Goal: Information Seeking & Learning: Find specific page/section

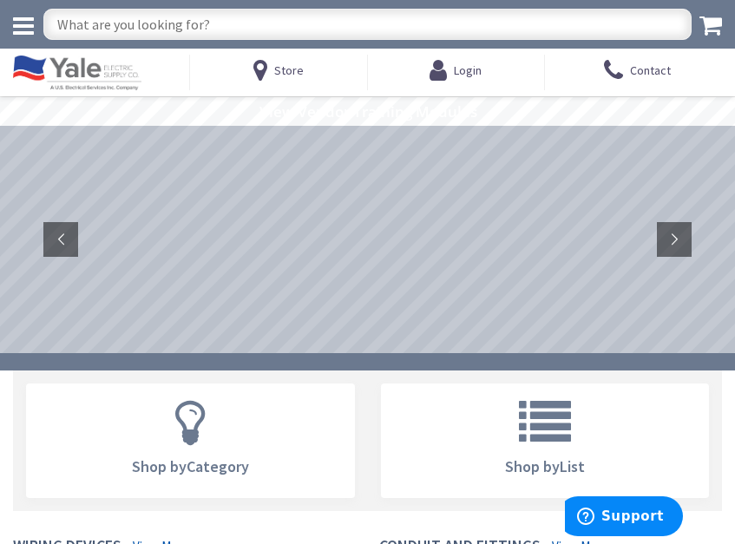
click at [226, 16] on input "text" at bounding box center [367, 24] width 648 height 31
type input "microwave"
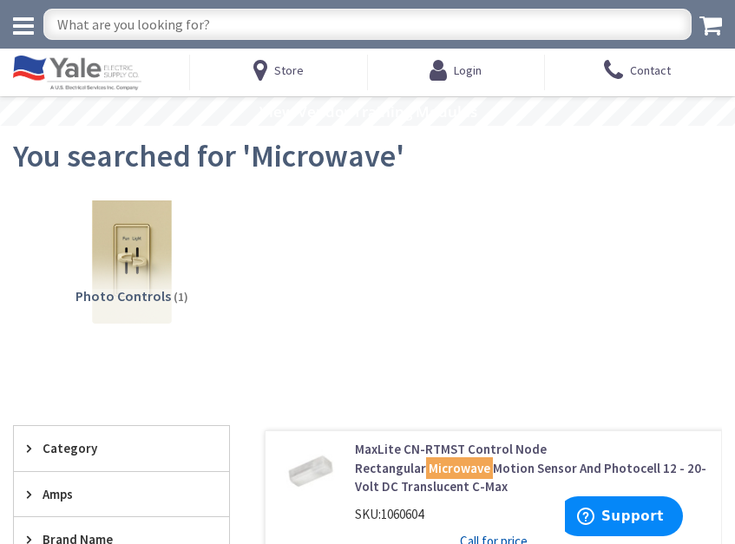
click at [209, 234] on li "Photo Controls (1)" at bounding box center [132, 271] width 168 height 142
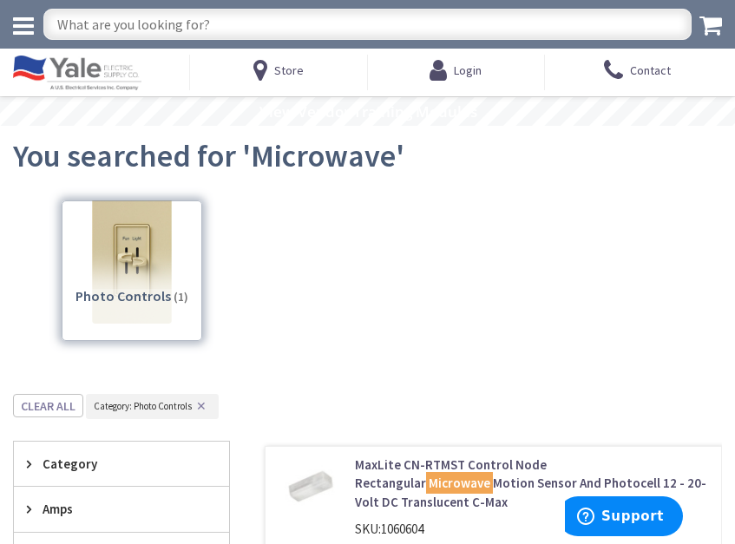
click at [141, 72] on img at bounding box center [77, 73] width 128 height 35
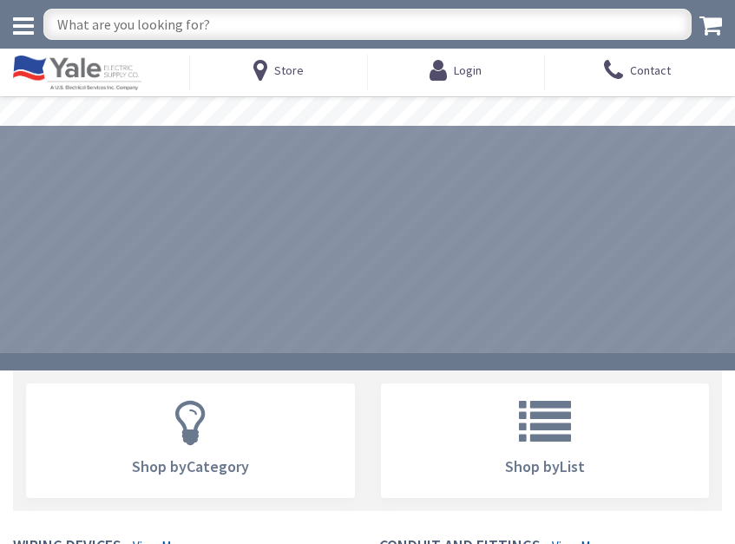
click at [225, 20] on input "text" at bounding box center [367, 24] width 648 height 31
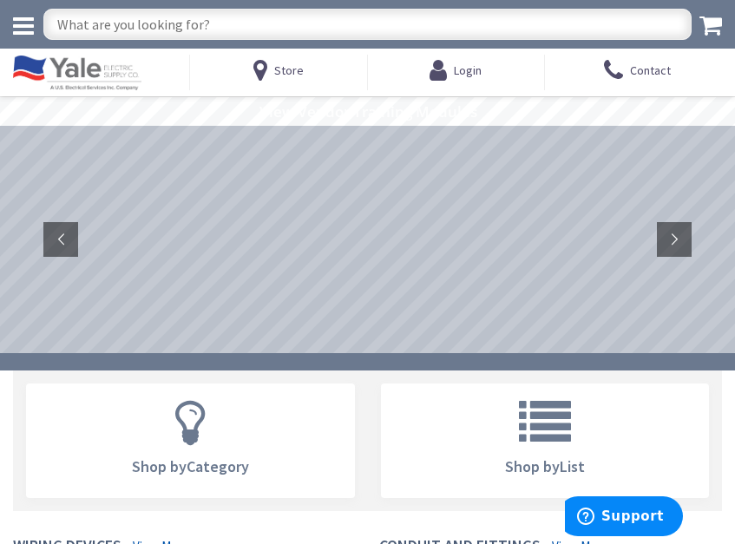
drag, startPoint x: 225, startPoint y: 20, endPoint x: 33, endPoint y: 18, distance: 191.7
click at [31, 18] on div "Search" at bounding box center [367, 24] width 735 height 49
type input "Yal"
click at [106, 81] on img at bounding box center [77, 73] width 128 height 35
